Goal: Task Accomplishment & Management: Manage account settings

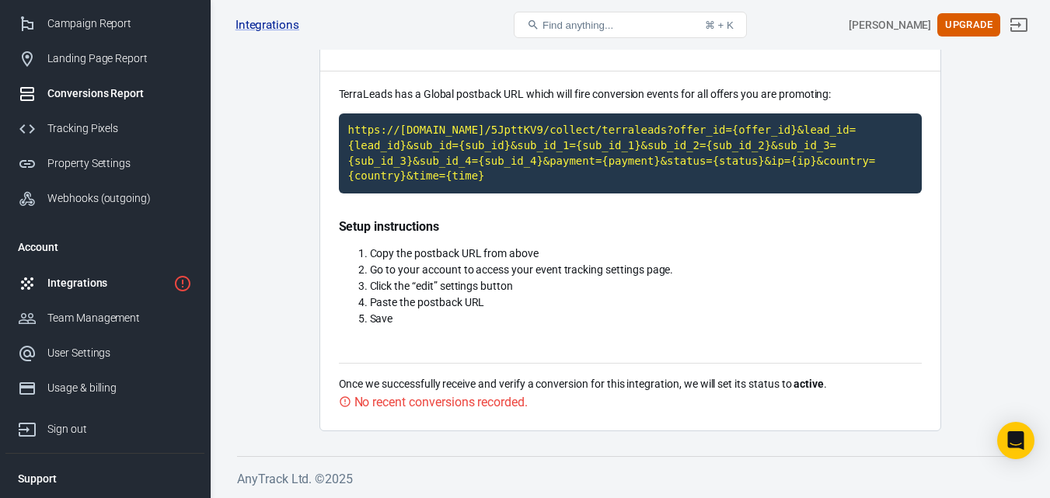
scroll to position [115, 0]
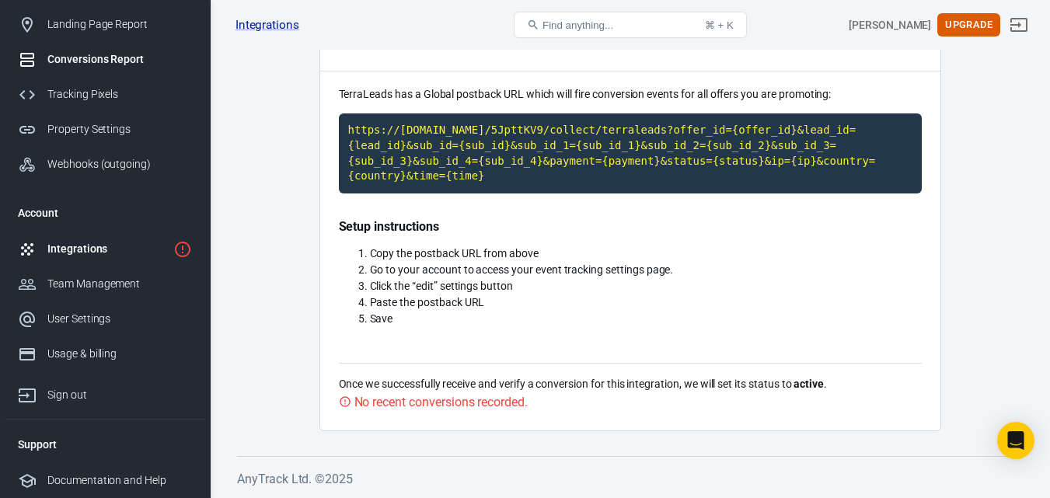
click at [130, 186] on div "Dashboard Campaign Report Landing Page Report Conversions Report Tracking Pixel…" at bounding box center [104, 60] width 199 height 270
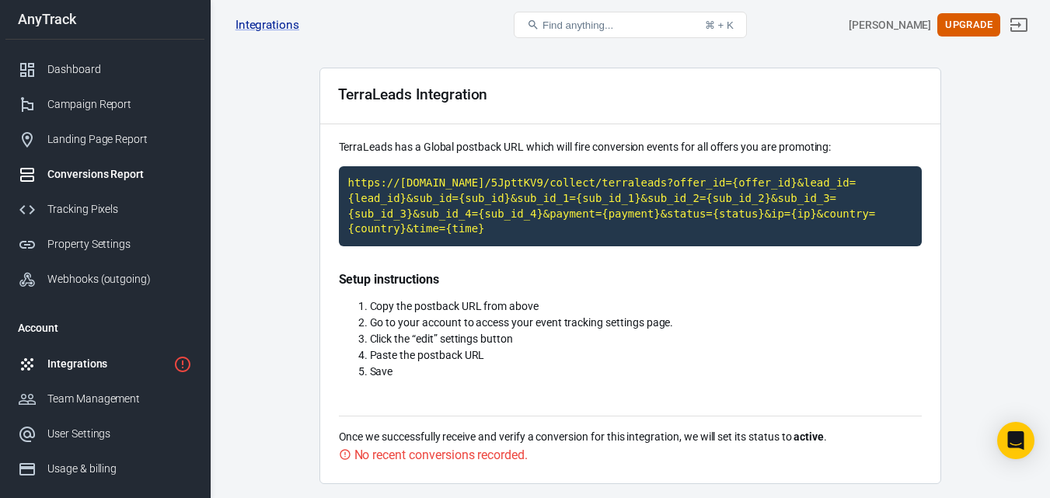
scroll to position [41, 0]
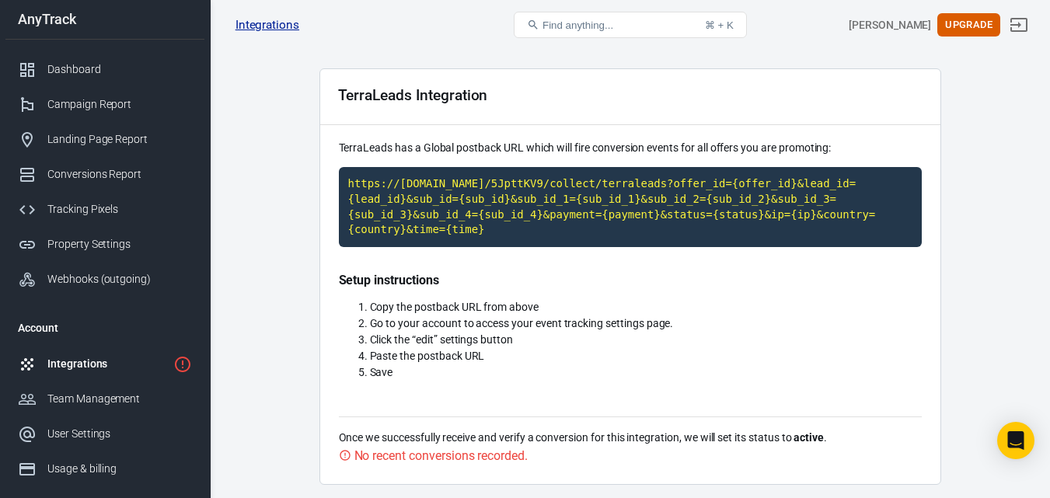
click at [258, 27] on link "Integrations" at bounding box center [268, 25] width 64 height 16
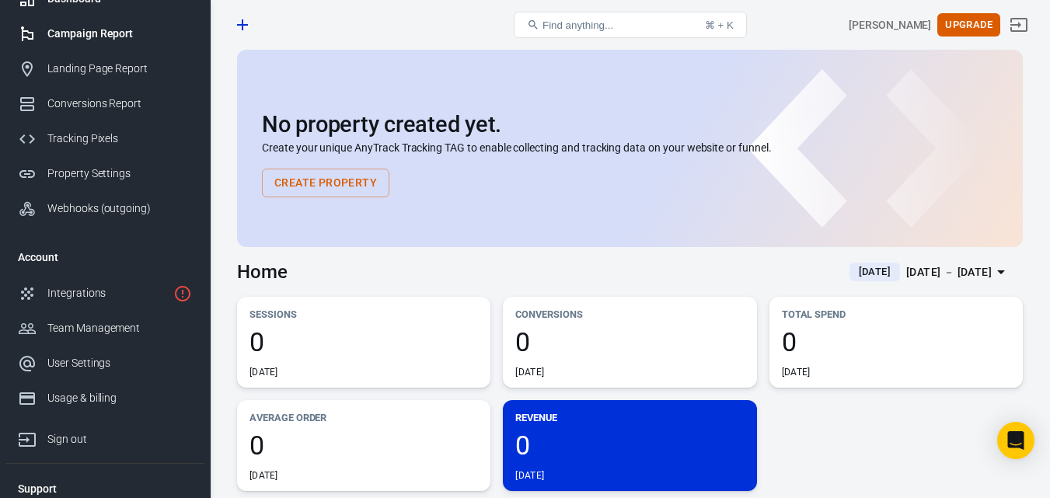
scroll to position [115, 0]
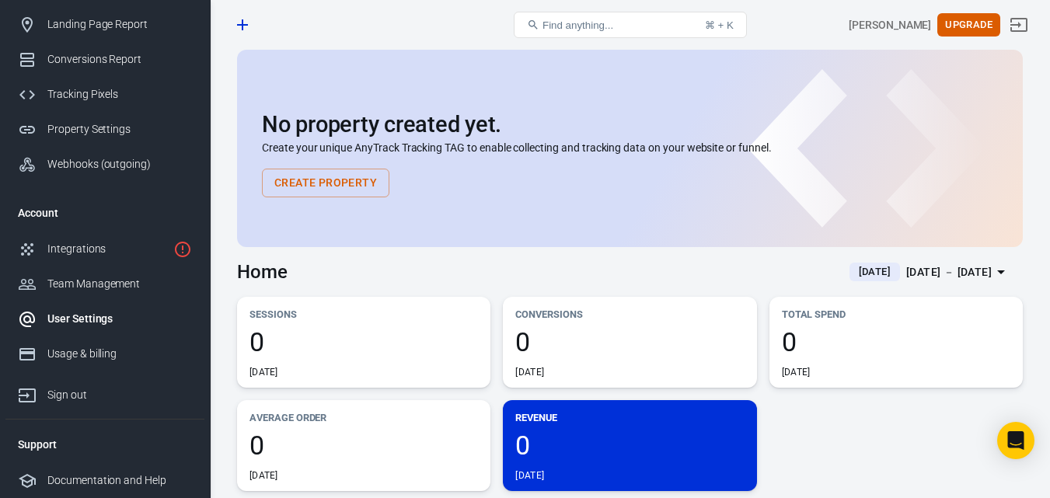
click at [93, 320] on div "User Settings" at bounding box center [119, 319] width 145 height 16
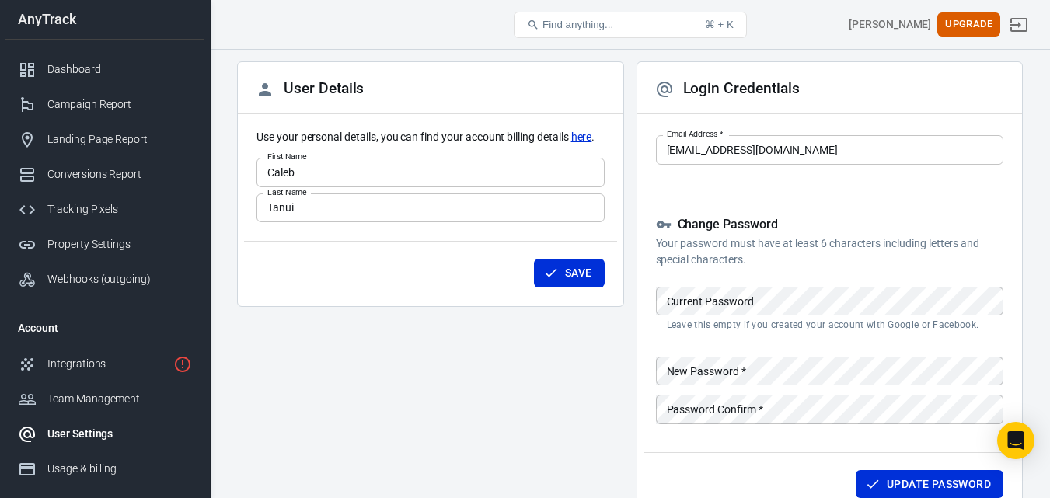
scroll to position [75, 0]
click at [699, 321] on p "Leave this empty if you created your account with Google or Facebook." at bounding box center [830, 325] width 326 height 12
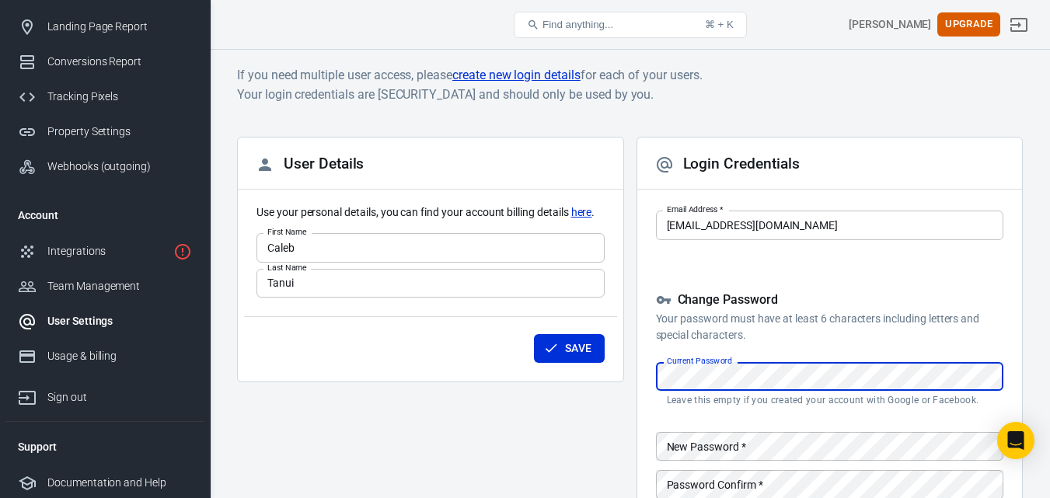
scroll to position [115, 0]
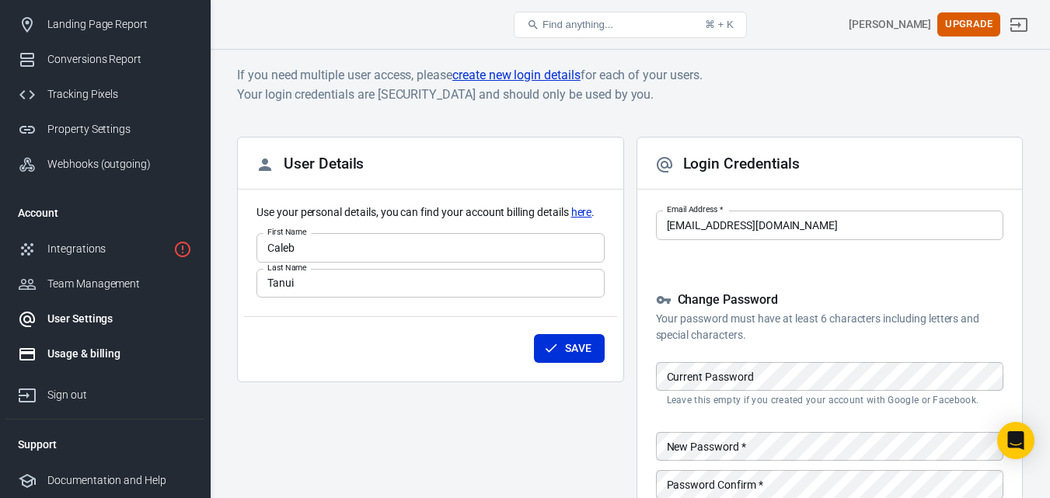
click at [64, 350] on div "Usage & billing" at bounding box center [119, 354] width 145 height 16
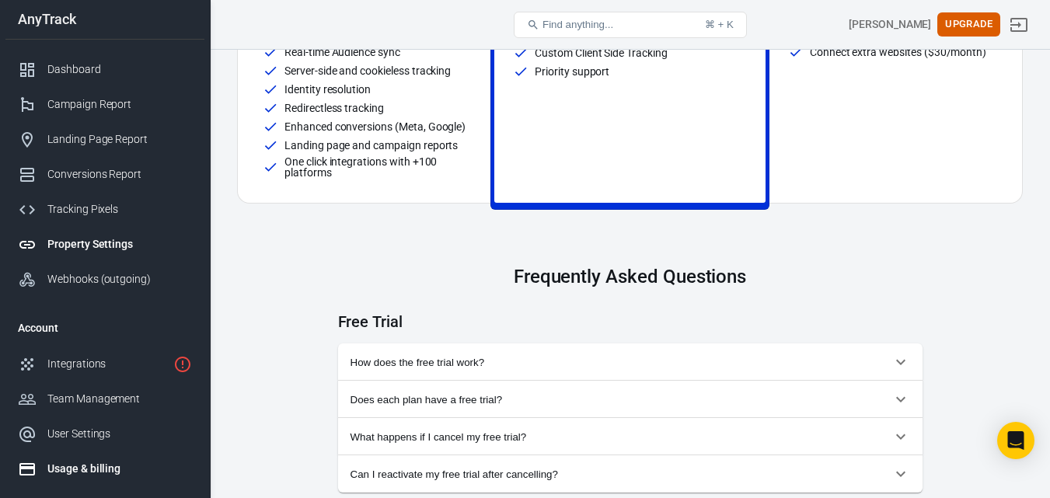
click at [74, 241] on div "Property Settings" at bounding box center [119, 244] width 145 height 16
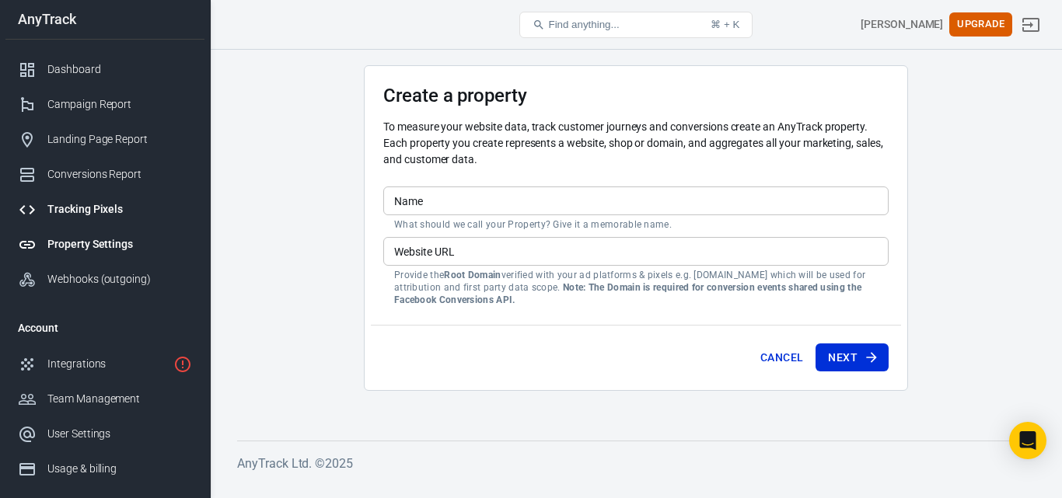
click at [77, 211] on div "Tracking Pixels" at bounding box center [119, 209] width 145 height 16
click at [96, 214] on div "Tracking Pixels" at bounding box center [119, 209] width 145 height 16
click at [90, 209] on div "Tracking Pixels" at bounding box center [119, 209] width 145 height 16
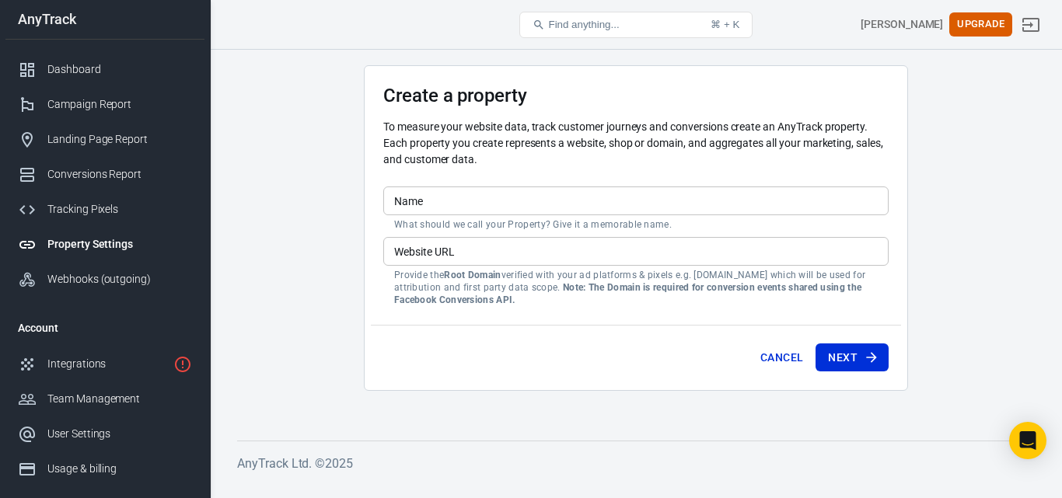
click at [90, 209] on div "Tracking Pixels" at bounding box center [119, 209] width 145 height 16
